Goal: Information Seeking & Learning: Check status

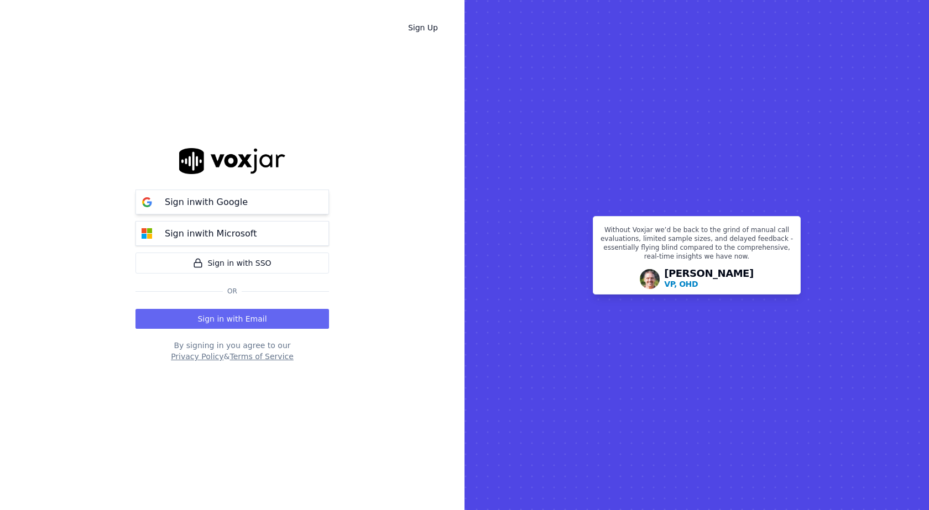
click at [269, 207] on button "Sign in with Google" at bounding box center [232, 202] width 194 height 25
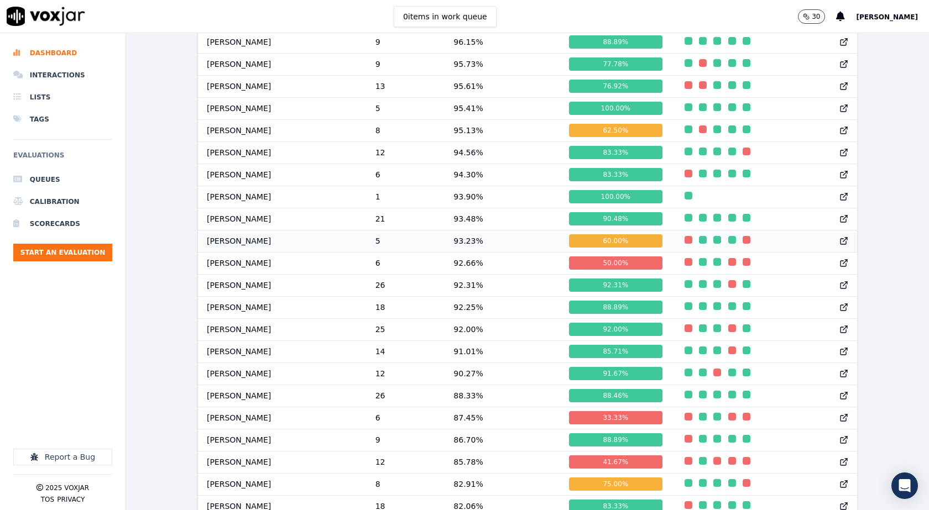
scroll to position [550, 0]
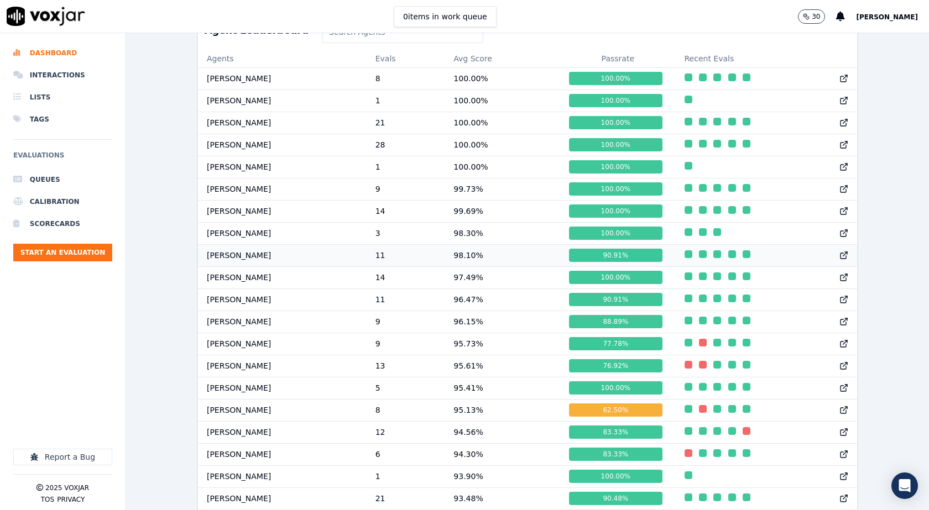
click at [261, 262] on td "William Sharma" at bounding box center [282, 255] width 169 height 22
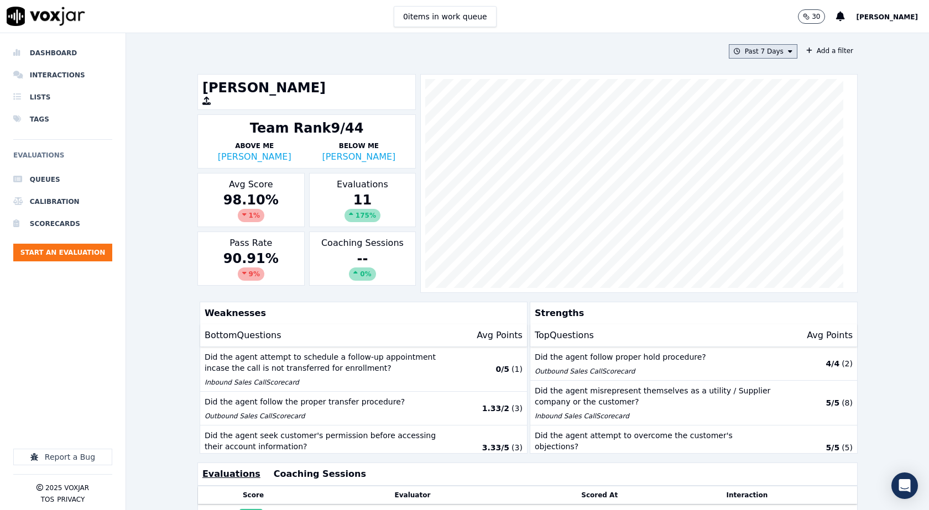
click at [768, 54] on button "Past 7 Days" at bounding box center [763, 51] width 69 height 14
click at [748, 72] on div "Custom" at bounding box center [759, 71] width 25 height 9
click at [767, 91] on input "From" at bounding box center [743, 93] width 97 height 24
type input "2025-08-21T00:00"
click at [742, 72] on label "From" at bounding box center [743, 71] width 97 height 9
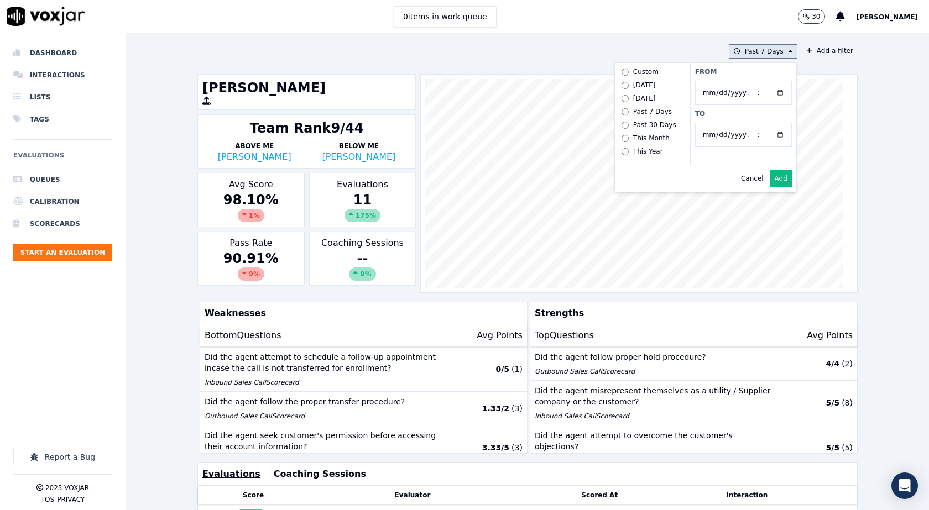
click at [742, 81] on input "From" at bounding box center [743, 93] width 97 height 24
click at [771, 185] on button "Add" at bounding box center [781, 179] width 22 height 18
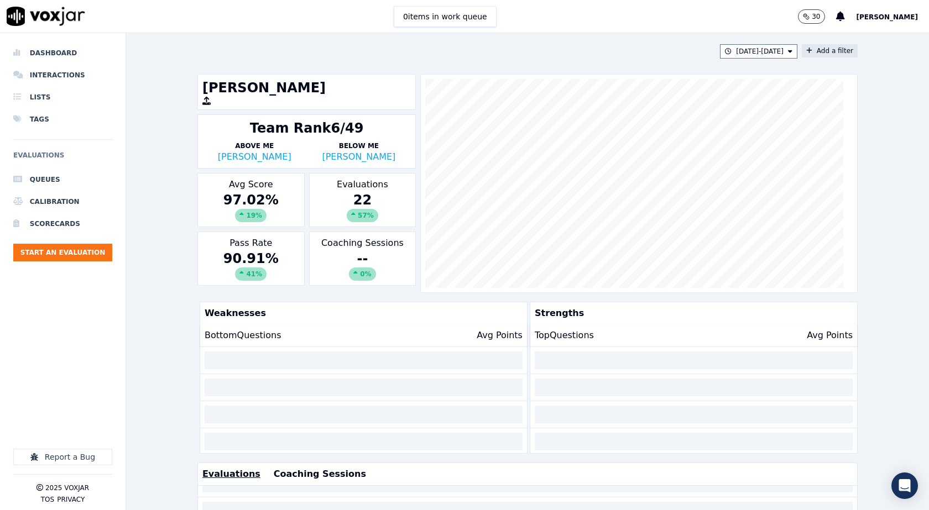
click at [806, 51] on icon at bounding box center [809, 51] width 6 height 7
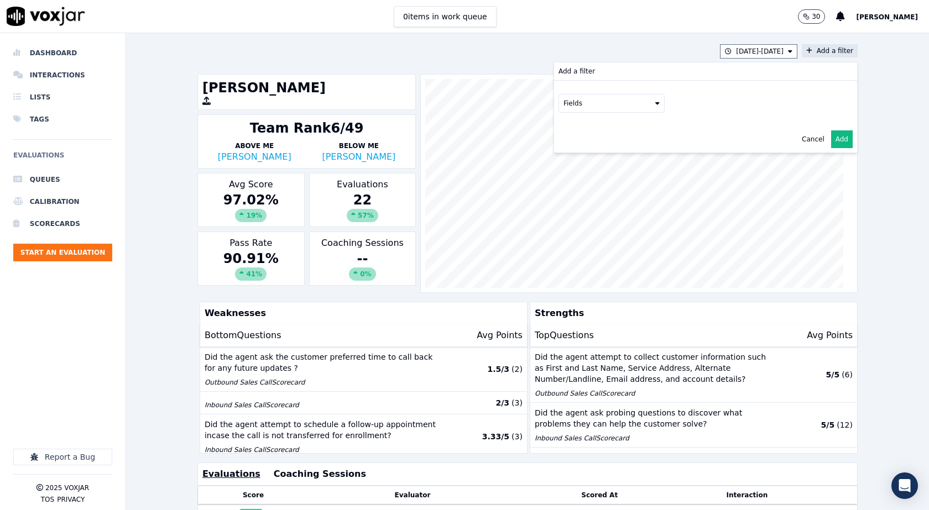
click at [613, 103] on button "Fields" at bounding box center [612, 103] width 106 height 19
click at [583, 211] on div "scorecard" at bounding box center [593, 215] width 33 height 9
click at [646, 127] on button "Fields" at bounding box center [625, 126] width 106 height 19
click at [591, 146] on div "title" at bounding box center [597, 145] width 13 height 9
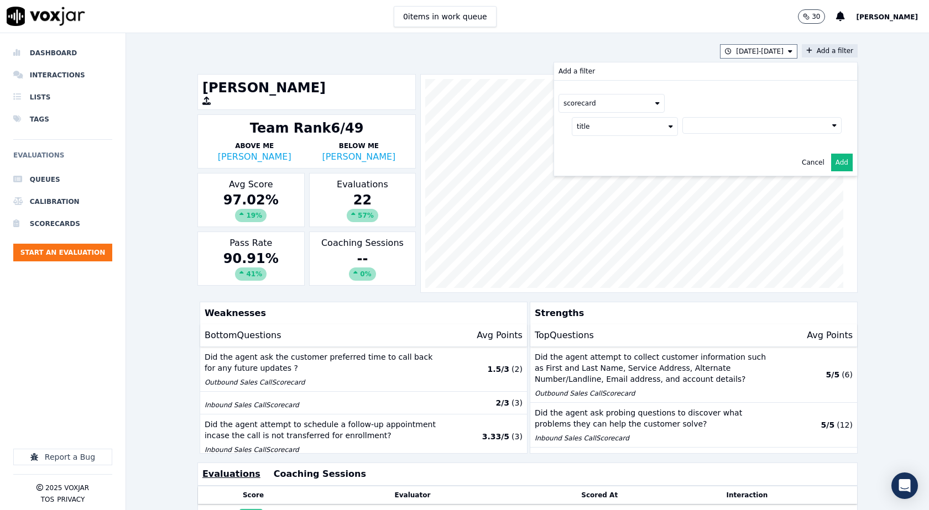
click at [707, 128] on button at bounding box center [761, 125] width 159 height 17
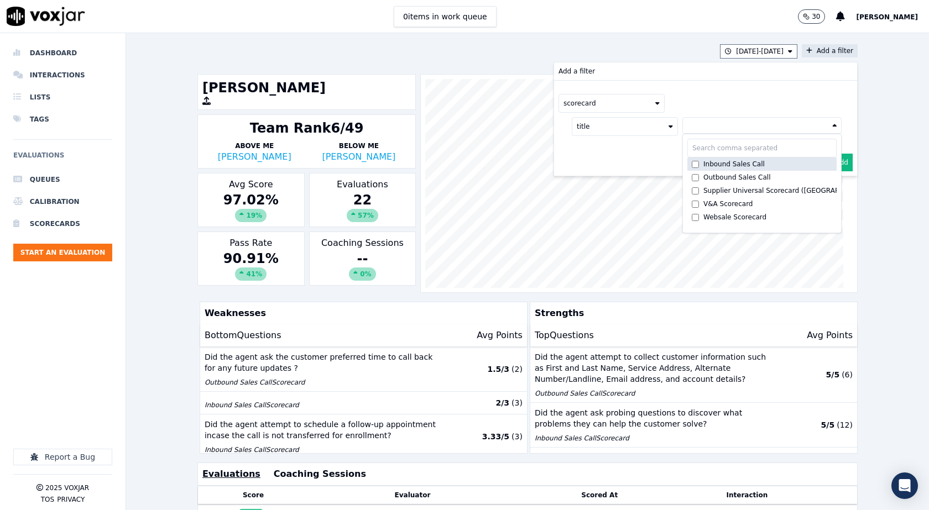
click at [687, 163] on label "Inbound Sales Call" at bounding box center [761, 164] width 149 height 13
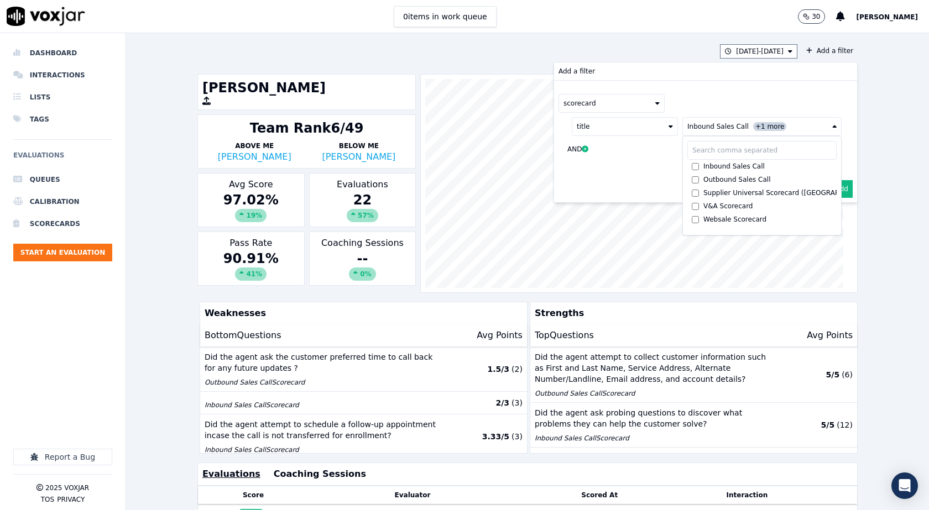
click at [712, 101] on div "scorecard" at bounding box center [706, 103] width 294 height 19
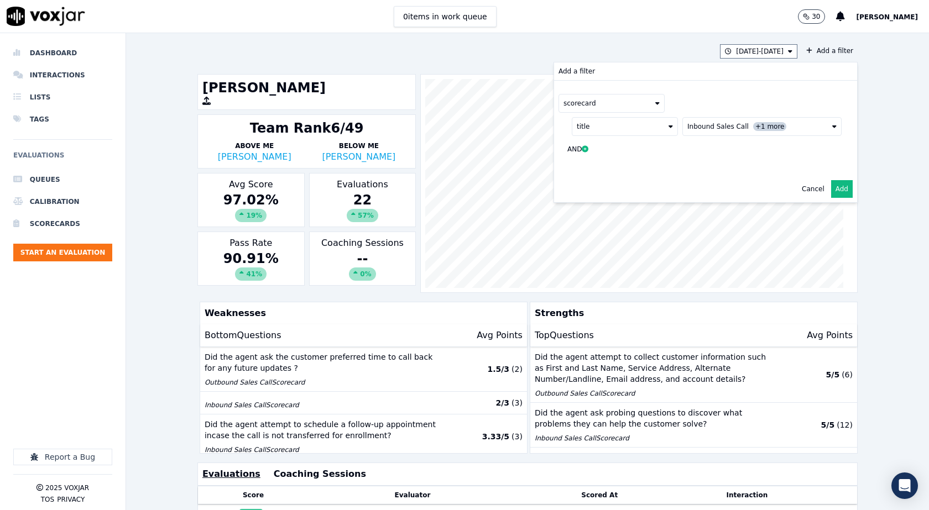
click at [831, 189] on button "Add" at bounding box center [842, 189] width 22 height 18
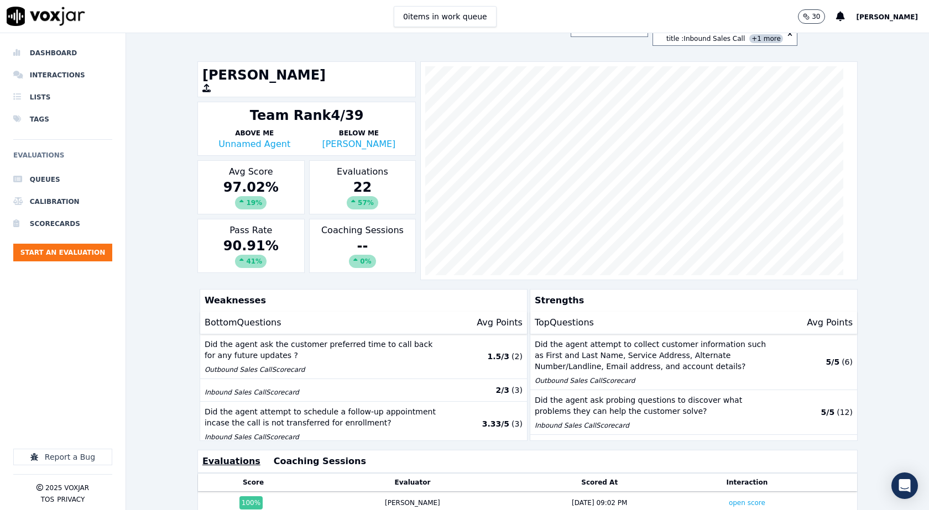
scroll to position [14, 0]
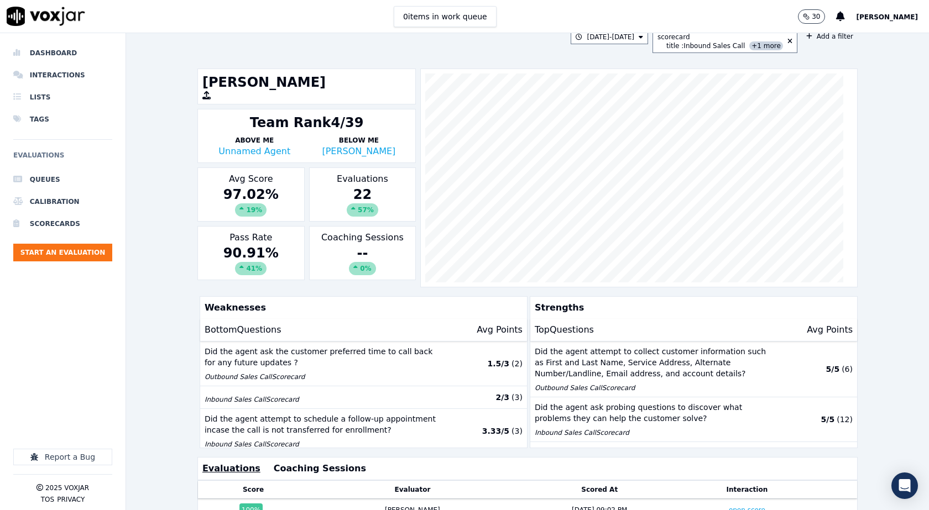
click at [247, 196] on div "97.02 % 19 %" at bounding box center [250, 201] width 97 height 31
type textarea "*****"
click at [247, 196] on div "97.02 % 19 %" at bounding box center [250, 201] width 97 height 31
